Goal: Find specific page/section: Find specific page/section

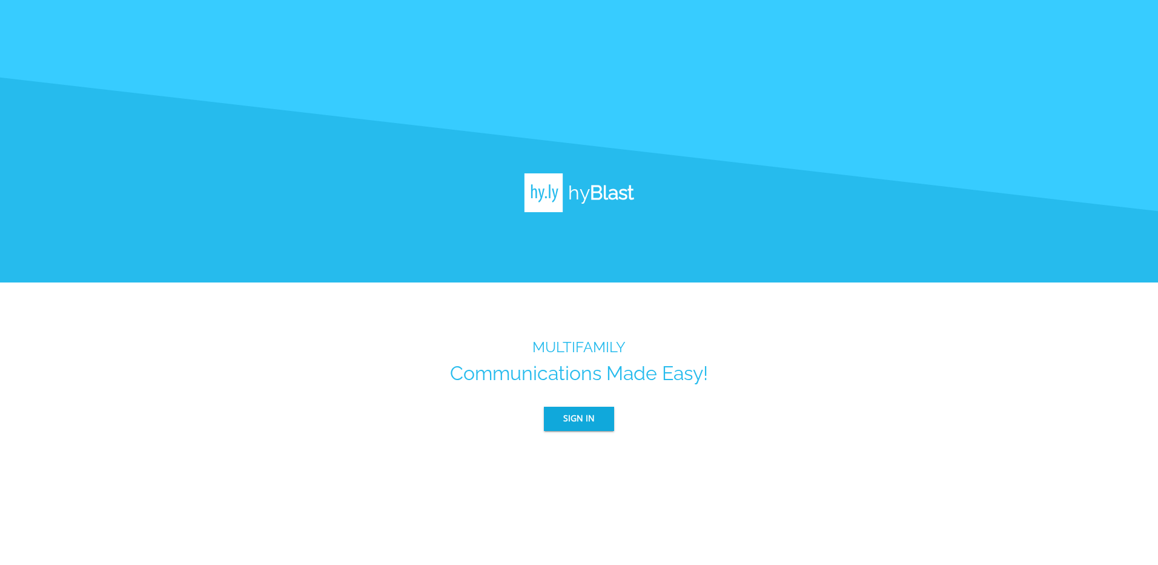
click at [568, 418] on span "Sign In" at bounding box center [579, 418] width 32 height 15
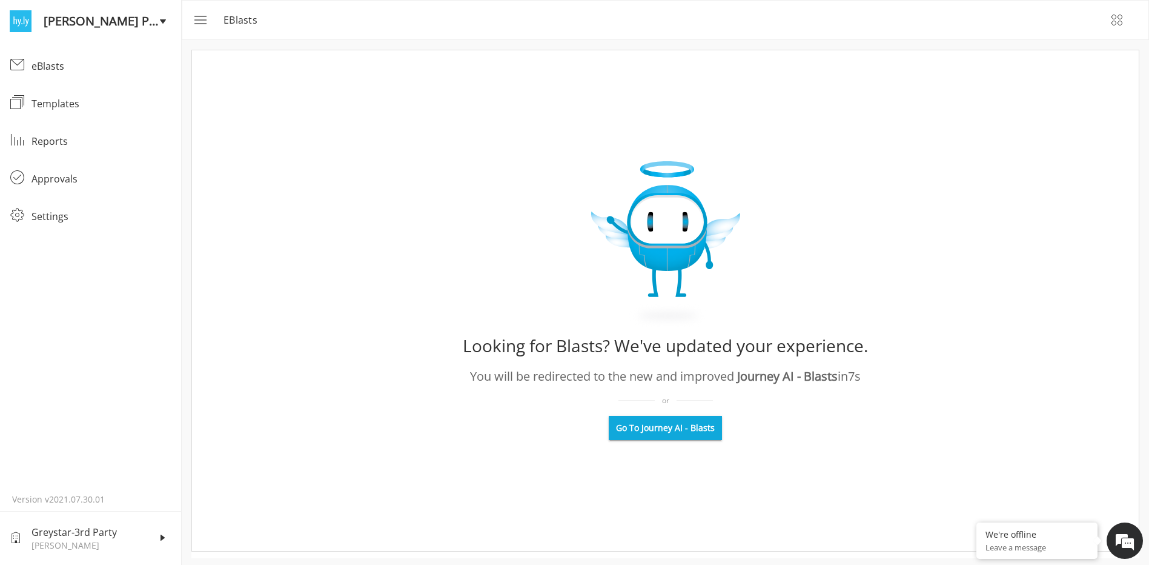
click at [673, 422] on span "Go To Journey AI - Blasts" at bounding box center [665, 428] width 99 height 12
click at [68, 73] on div "eBlasts" at bounding box center [102, 66] width 140 height 15
click at [633, 427] on span "Go To Journey AI - Blasts" at bounding box center [665, 428] width 99 height 12
